Goal: Information Seeking & Learning: Check status

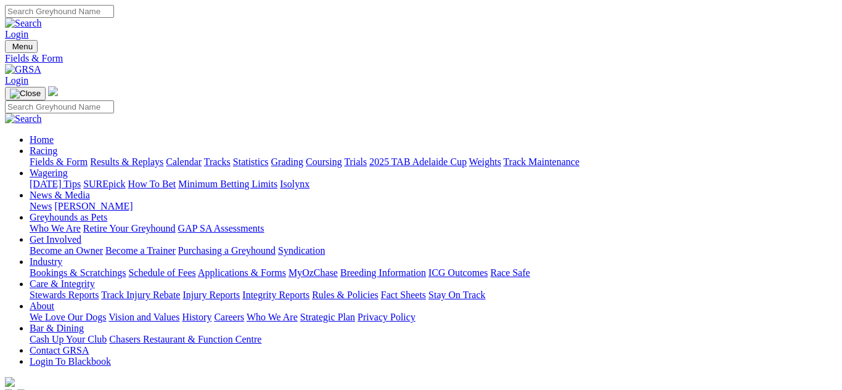
click at [157, 157] on link "Results & Replays" at bounding box center [126, 162] width 73 height 10
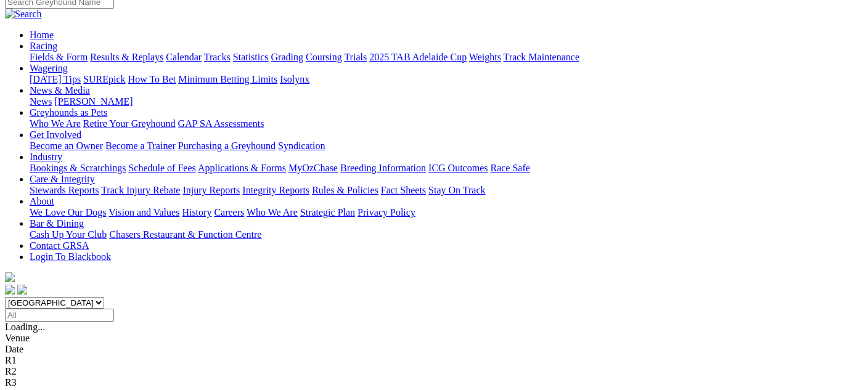
scroll to position [123, 0]
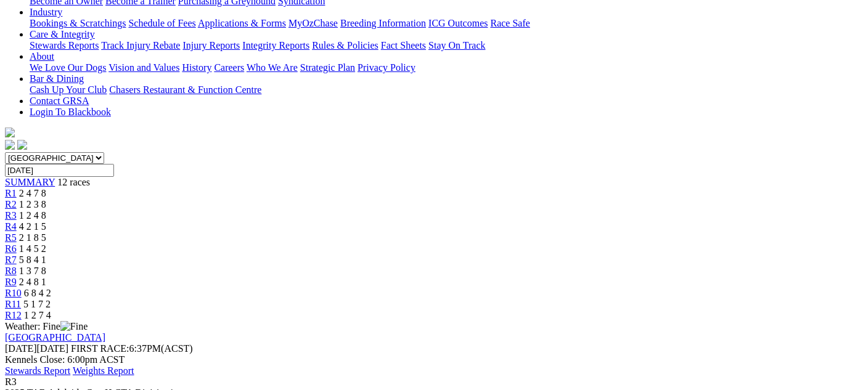
scroll to position [247, 0]
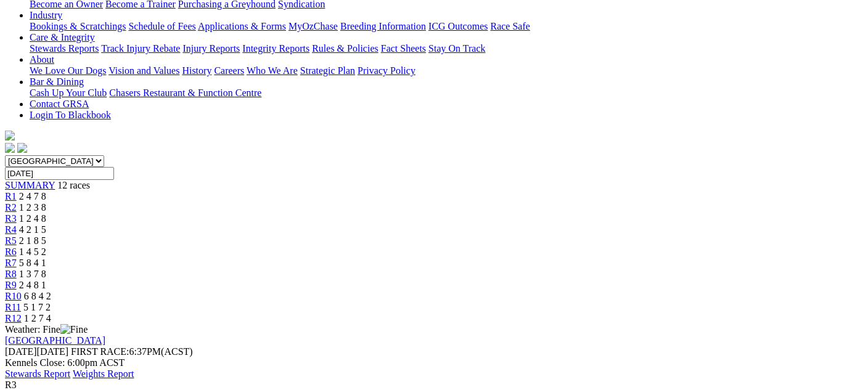
click at [70, 369] on link "Stewards Report" at bounding box center [37, 374] width 65 height 10
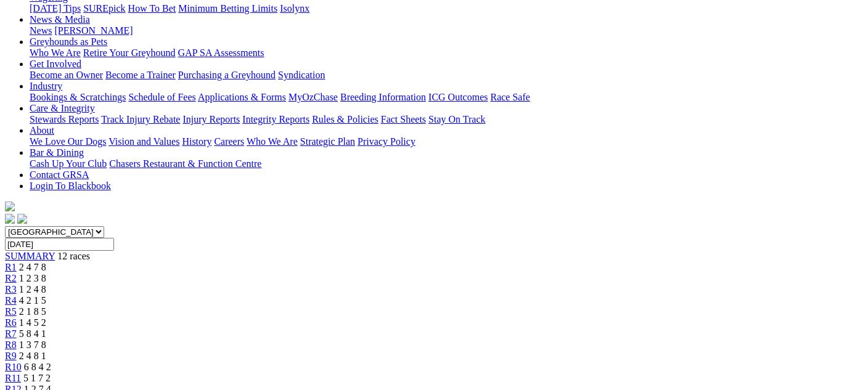
scroll to position [173, 0]
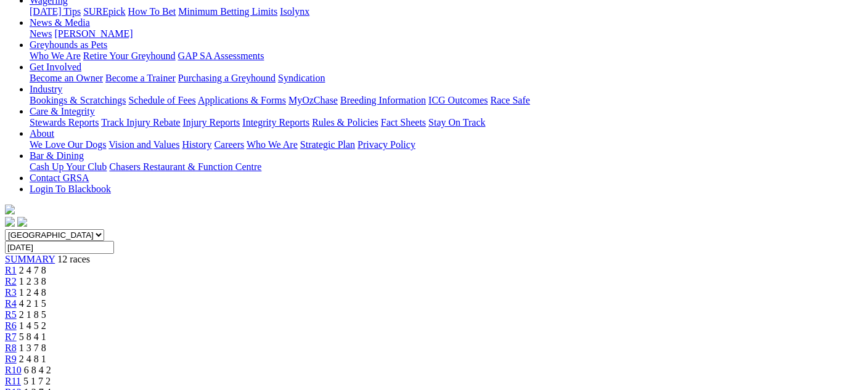
click at [46, 298] on span "4 2 1 5" at bounding box center [32, 303] width 27 height 10
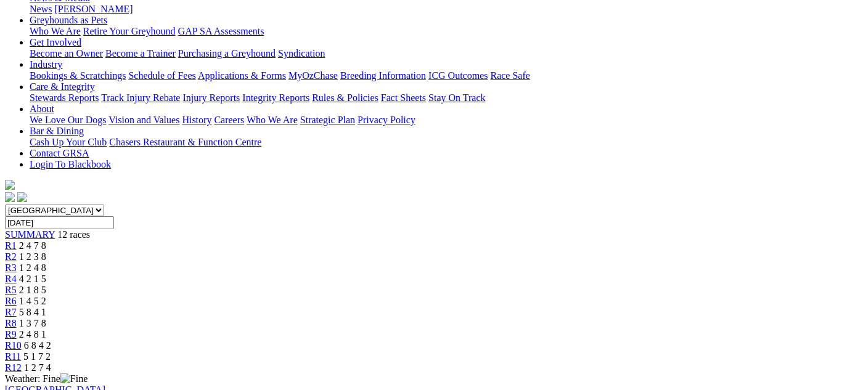
scroll to position [173, 0]
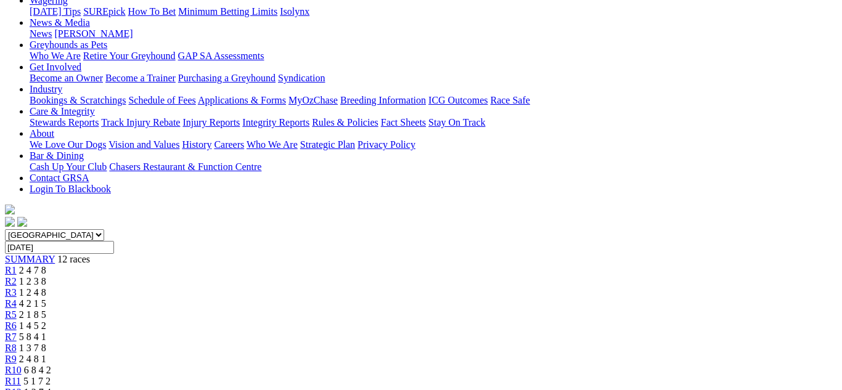
click at [46, 309] on span "2 1 8 5" at bounding box center [32, 314] width 27 height 10
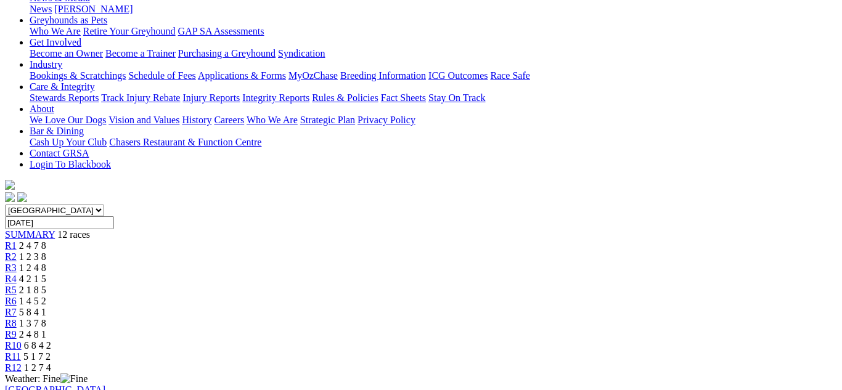
scroll to position [148, 0]
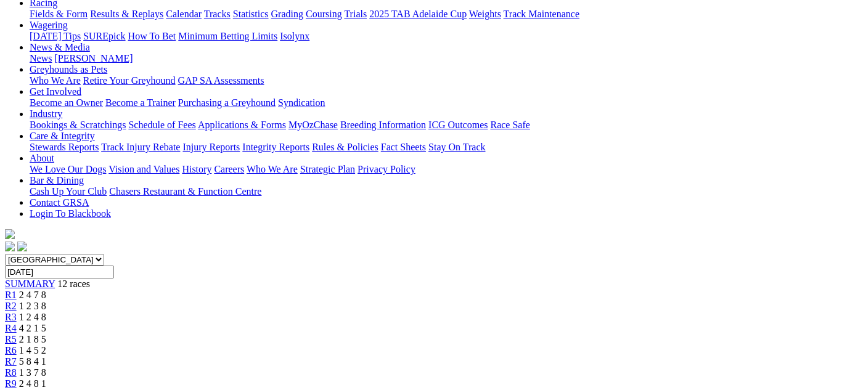
click at [46, 345] on span "1 4 5 2" at bounding box center [32, 350] width 27 height 10
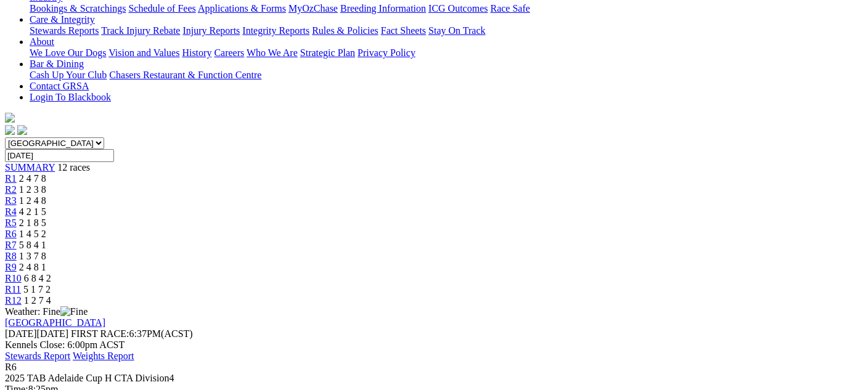
scroll to position [222, 0]
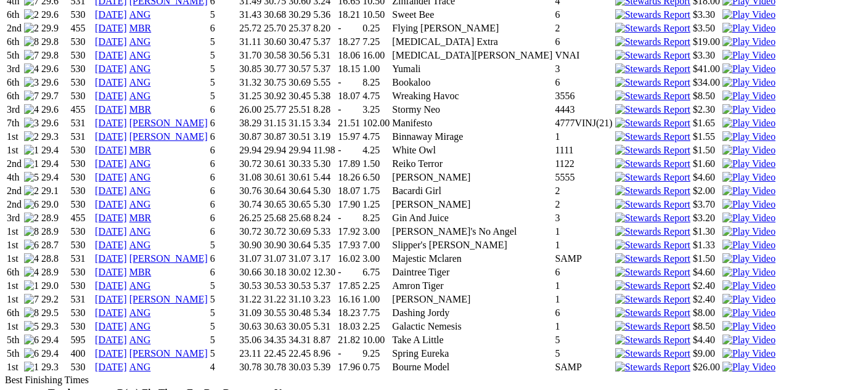
scroll to position [1184, 0]
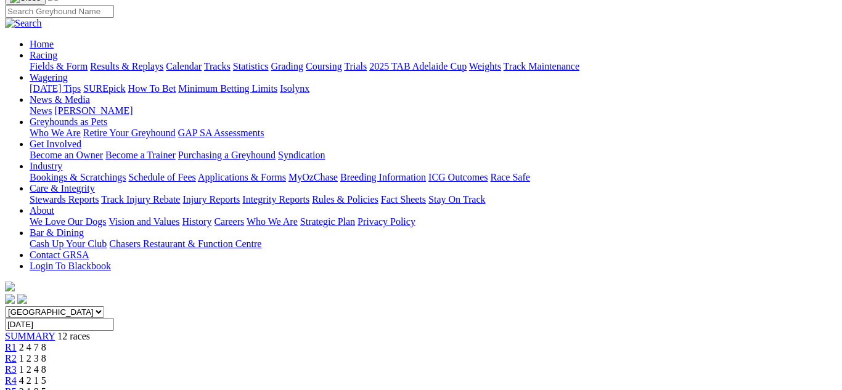
scroll to position [99, 0]
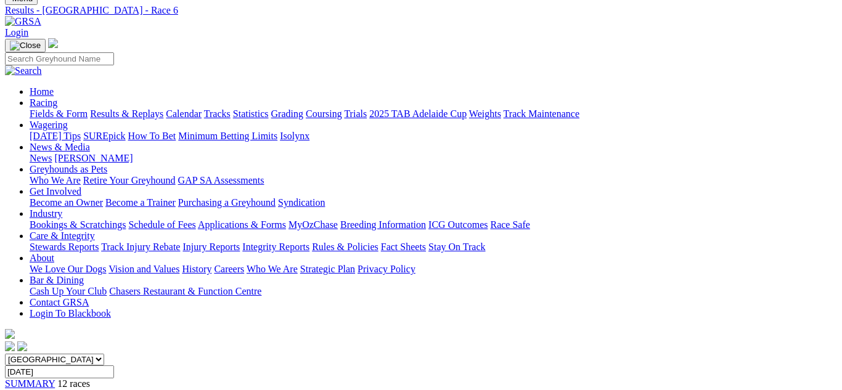
scroll to position [25, 0]
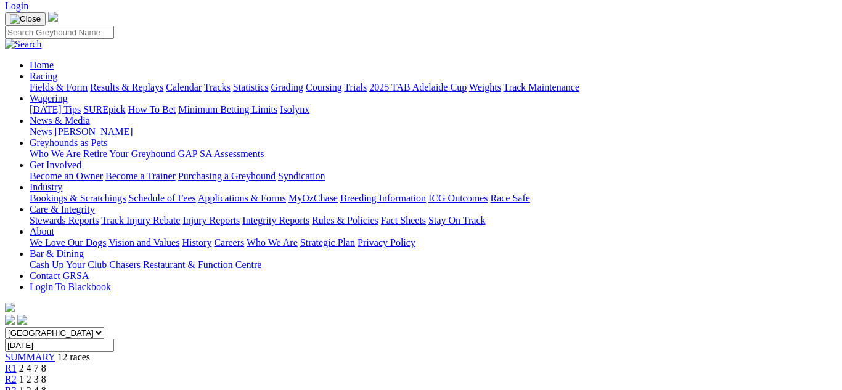
scroll to position [74, 0]
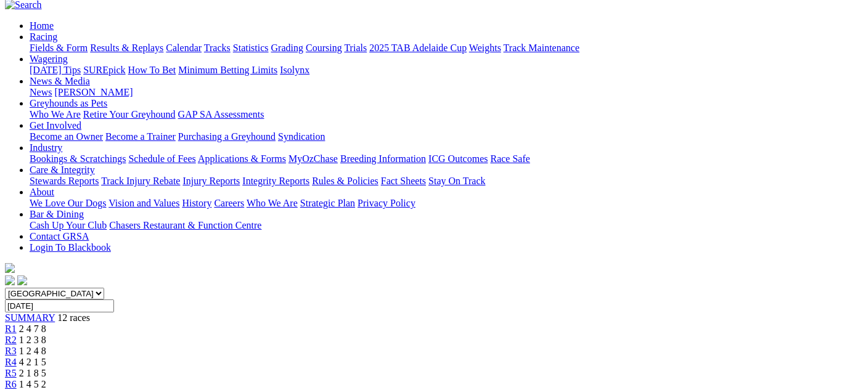
scroll to position [148, 0]
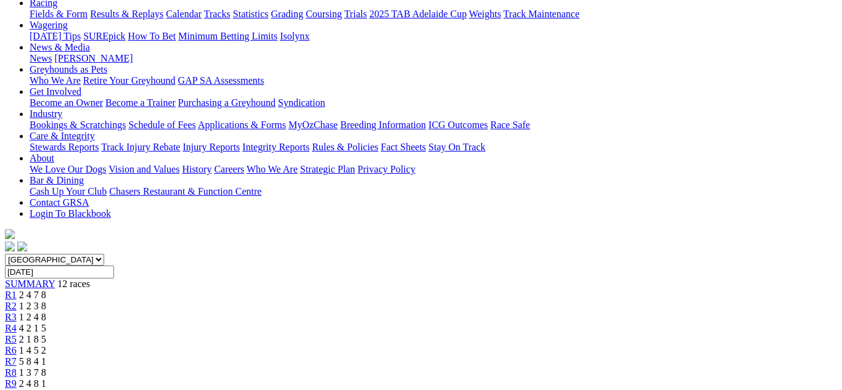
click at [46, 378] on span "2 4 8 1" at bounding box center [32, 383] width 27 height 10
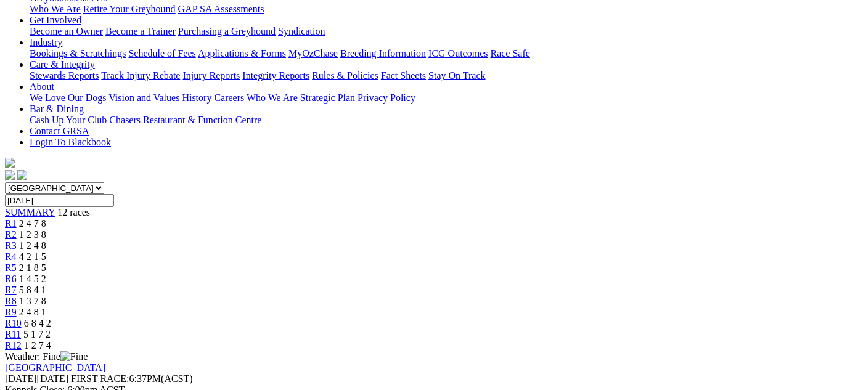
scroll to position [222, 0]
